Goal: Check status: Check status

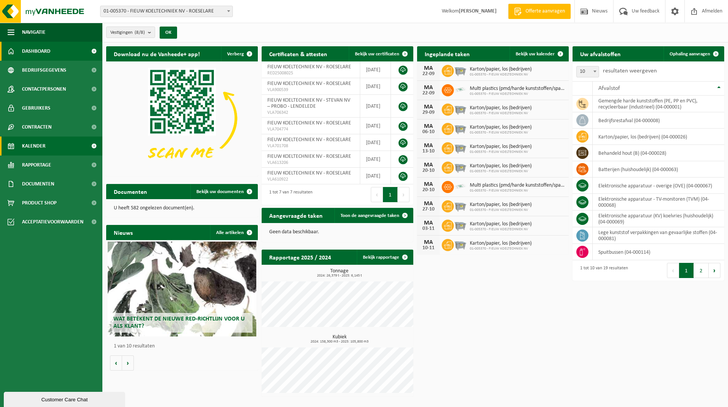
click at [43, 145] on span "Kalender" at bounding box center [33, 145] width 23 height 19
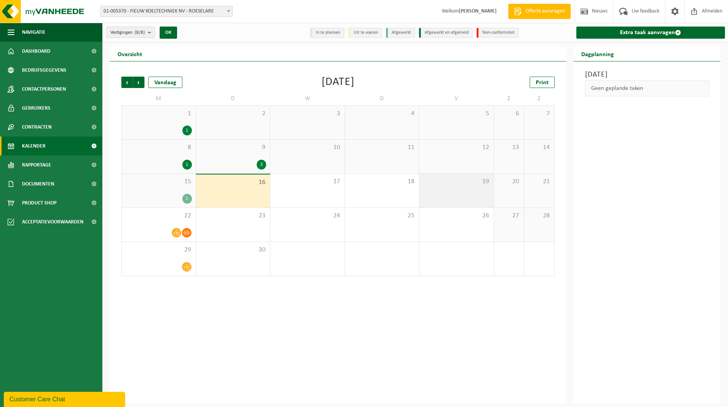
click at [461, 187] on div "19" at bounding box center [456, 191] width 74 height 34
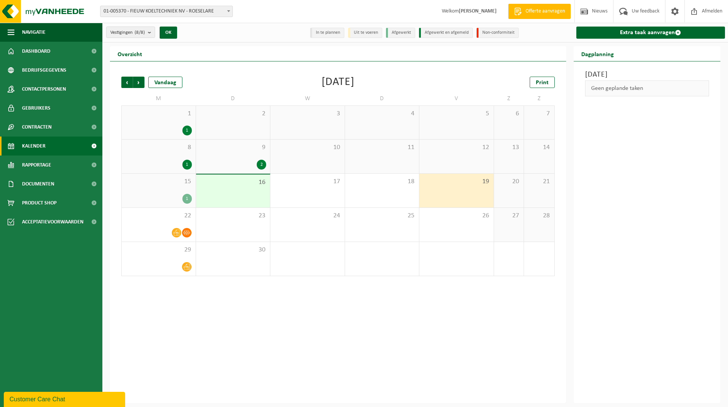
click at [470, 191] on div "19" at bounding box center [456, 191] width 74 height 34
click at [466, 191] on div "19" at bounding box center [456, 191] width 74 height 34
click at [241, 187] on div "16" at bounding box center [233, 190] width 74 height 33
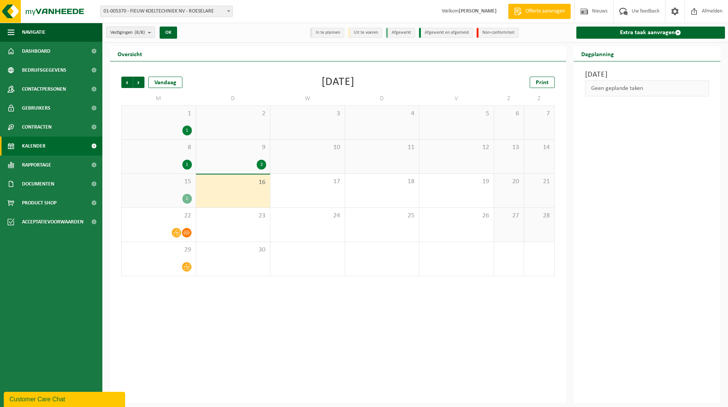
click at [254, 166] on div "2" at bounding box center [233, 165] width 67 height 10
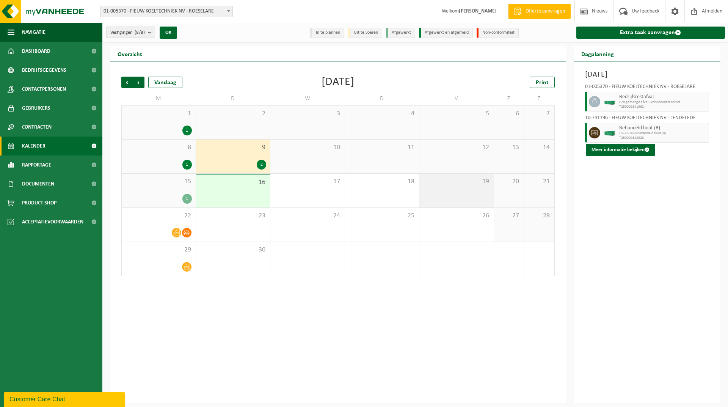
click at [471, 195] on div "19" at bounding box center [456, 191] width 74 height 34
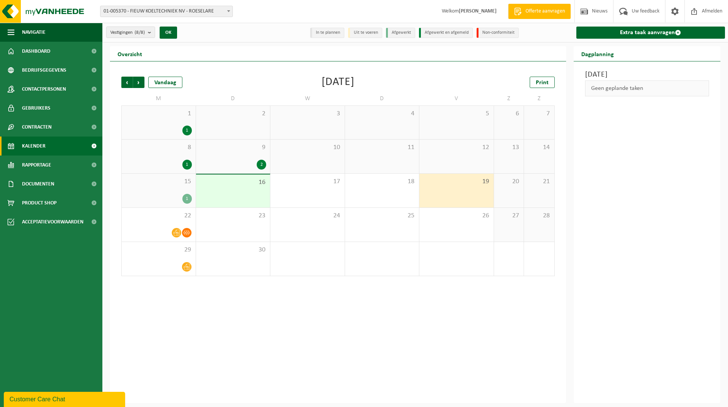
click at [350, 28] on li "Uit te voeren" at bounding box center [365, 33] width 34 height 10
click at [361, 33] on li "Uit te voeren" at bounding box center [365, 33] width 34 height 10
click at [330, 30] on li "In te plannen" at bounding box center [327, 33] width 34 height 10
click at [481, 196] on div "19" at bounding box center [456, 191] width 74 height 34
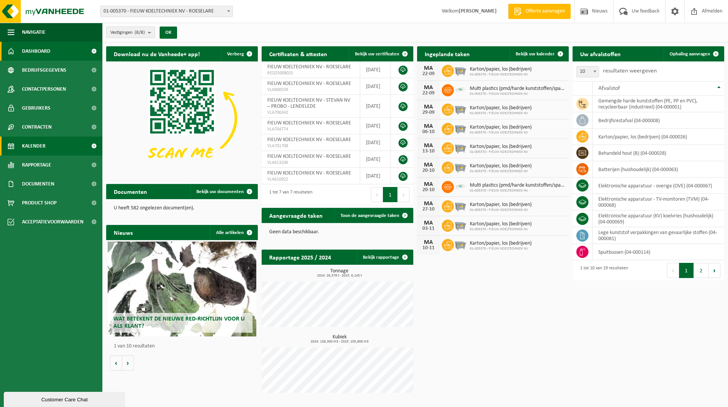
click at [35, 146] on span "Kalender" at bounding box center [33, 145] width 23 height 19
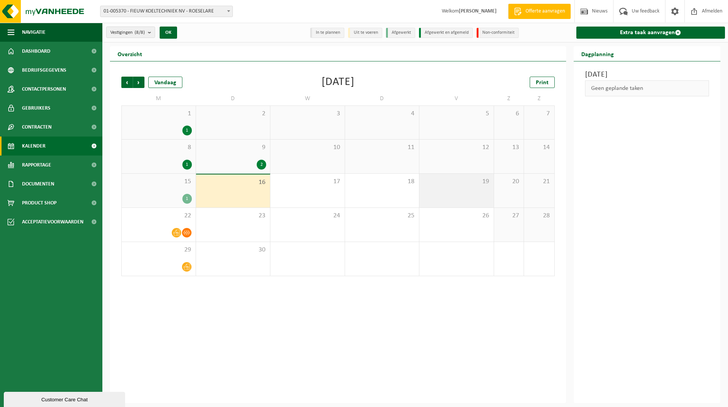
click at [455, 182] on span "19" at bounding box center [456, 181] width 67 height 8
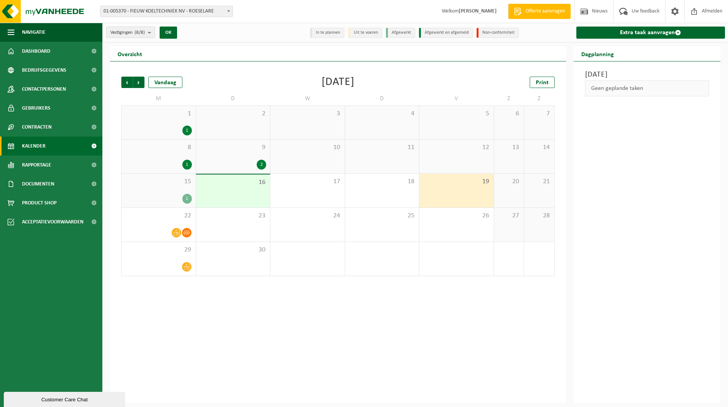
click at [461, 186] on div "19" at bounding box center [456, 191] width 74 height 34
click at [250, 182] on span "16" at bounding box center [233, 182] width 67 height 8
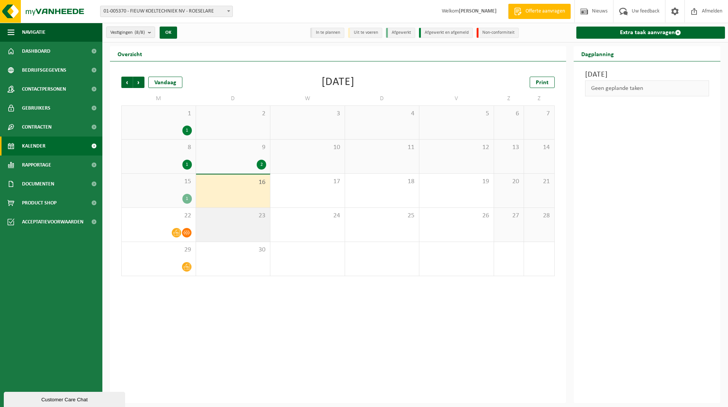
click at [246, 219] on div "23" at bounding box center [233, 225] width 74 height 34
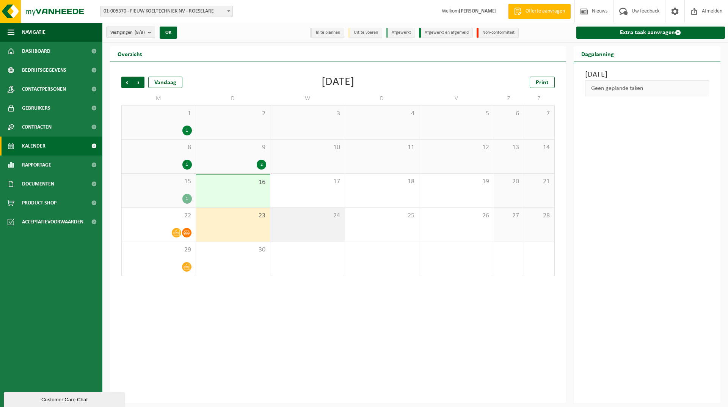
click at [302, 229] on div "24" at bounding box center [307, 225] width 74 height 34
